Goal: Navigation & Orientation: Find specific page/section

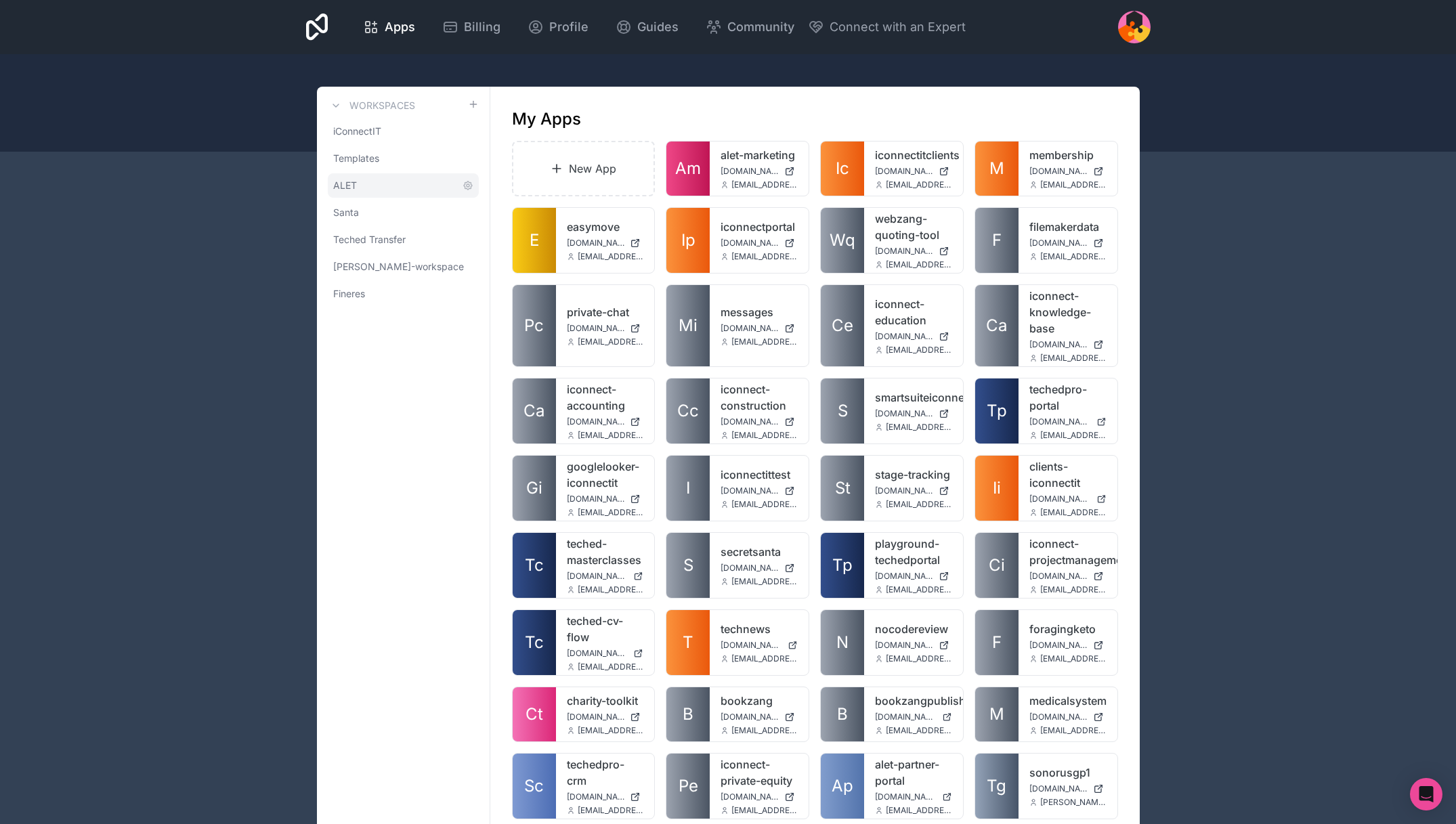
scroll to position [1, 0]
click at [617, 111] on div "My Apps" at bounding box center [814, 118] width 607 height 21
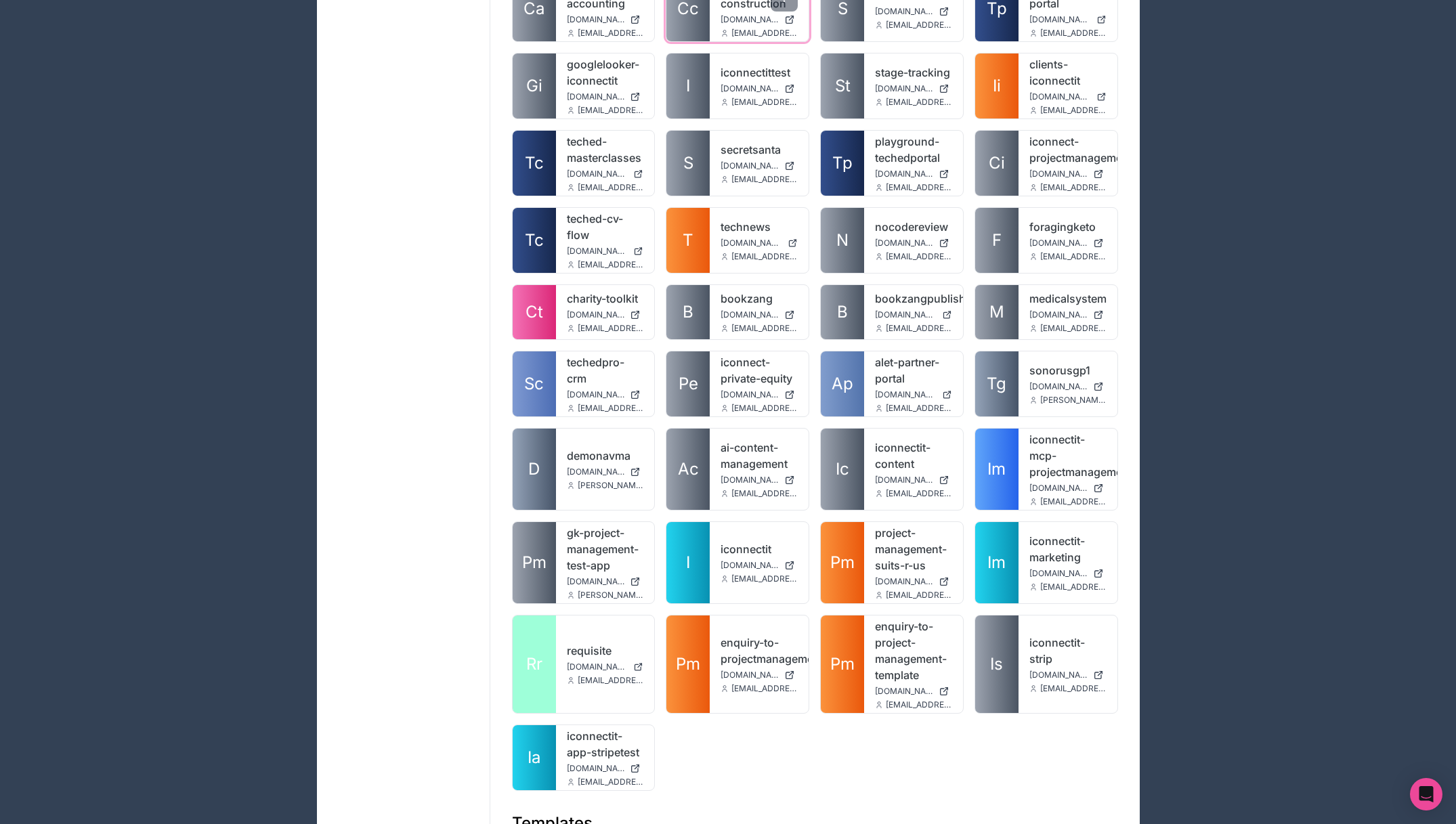
scroll to position [401, 0]
click at [1038, 370] on link "sonorusgp1" at bounding box center [1068, 371] width 77 height 16
